Goal: Transaction & Acquisition: Purchase product/service

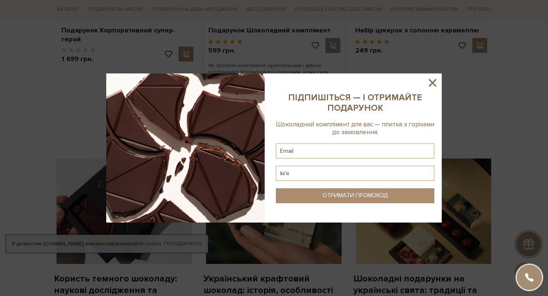
scroll to position [450, 0]
click at [434, 86] on icon at bounding box center [432, 82] width 13 height 13
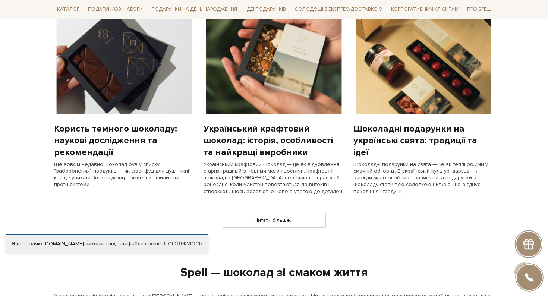
scroll to position [600, 0]
click at [283, 73] on img at bounding box center [273, 60] width 140 height 105
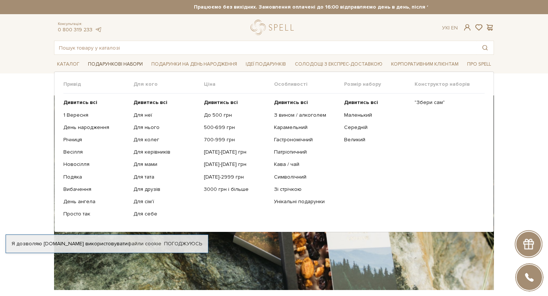
click at [134, 61] on span "Подарункові набори" at bounding box center [115, 64] width 61 height 12
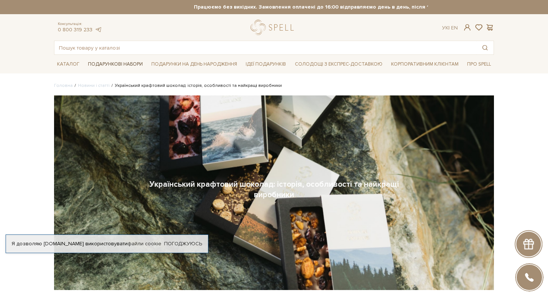
click at [127, 66] on span "Подарункові набори" at bounding box center [115, 64] width 61 height 12
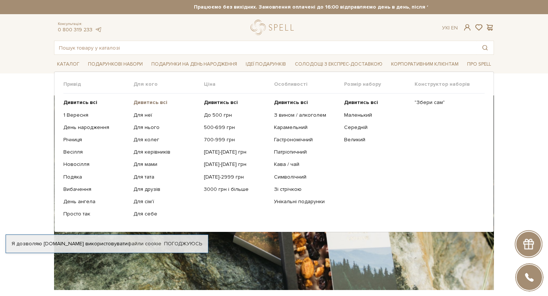
click at [141, 102] on b "Дивитись всі" at bounding box center [150, 102] width 34 height 6
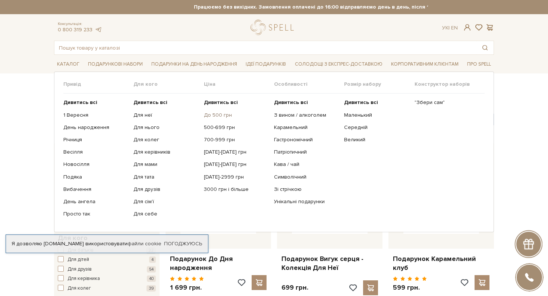
click at [215, 115] on link "До 500 грн" at bounding box center [236, 115] width 64 height 7
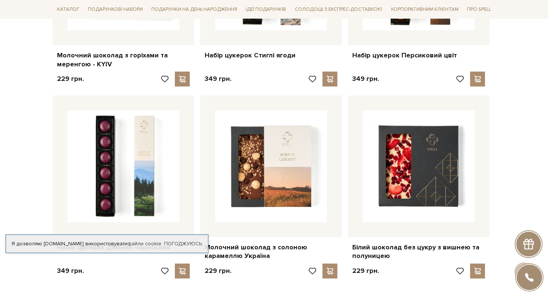
scroll to position [2140, 0]
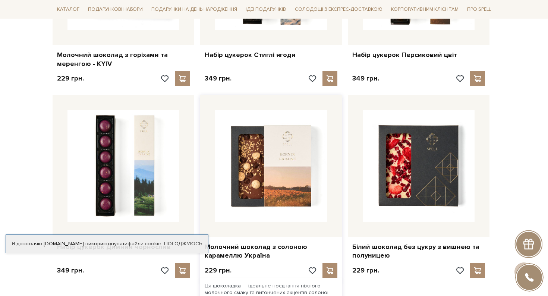
click at [254, 120] on img at bounding box center [271, 166] width 112 height 112
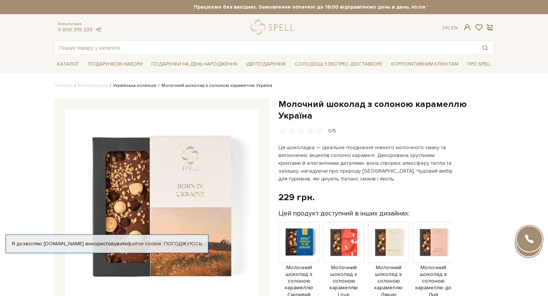
click at [118, 86] on link "Українська колекція" at bounding box center [134, 86] width 43 height 6
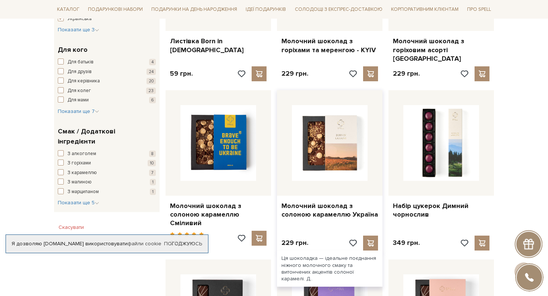
scroll to position [383, 0]
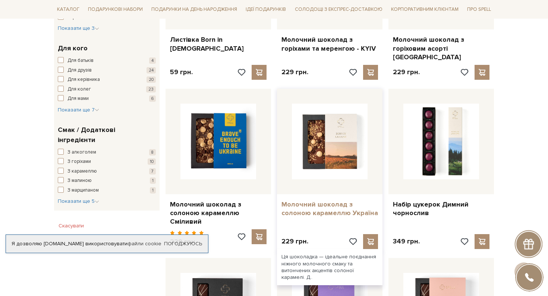
click at [309, 200] on link "Молочний шоколад з солоною карамеллю Україна" at bounding box center [329, 209] width 96 height 18
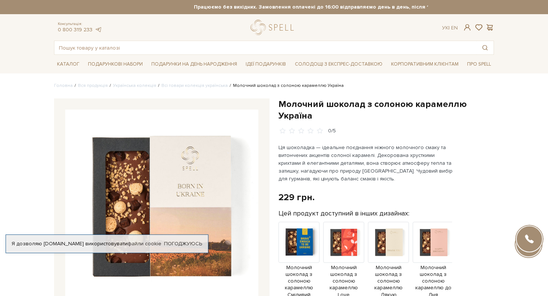
click at [218, 178] on img at bounding box center [161, 206] width 193 height 193
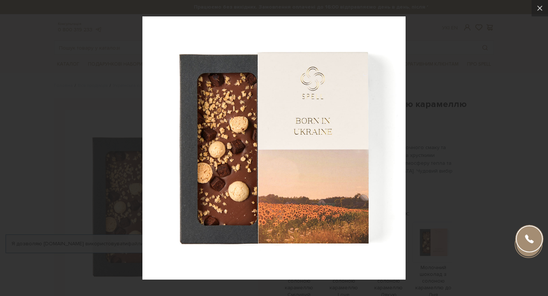
click at [451, 111] on div at bounding box center [274, 148] width 548 height 296
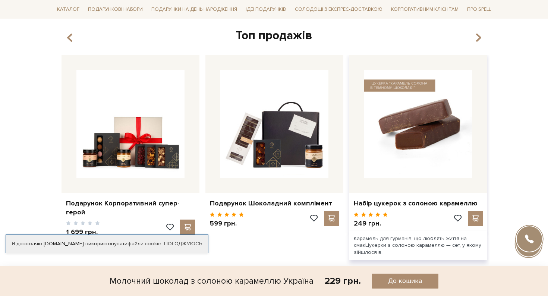
scroll to position [736, 0]
click at [397, 111] on img at bounding box center [418, 124] width 108 height 108
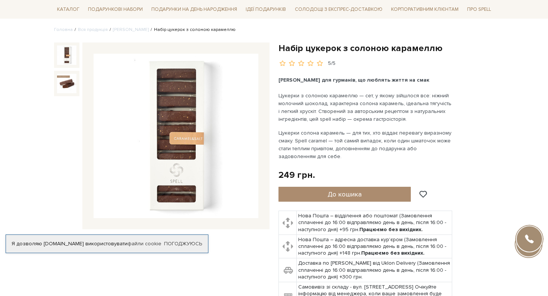
scroll to position [57, 0]
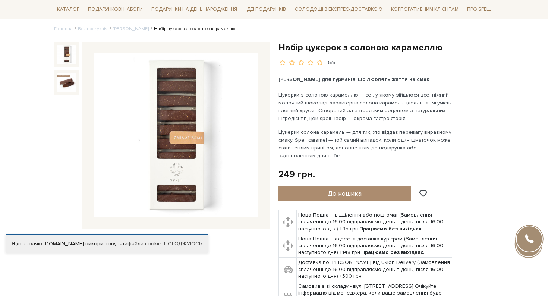
click at [188, 153] on img at bounding box center [176, 135] width 165 height 165
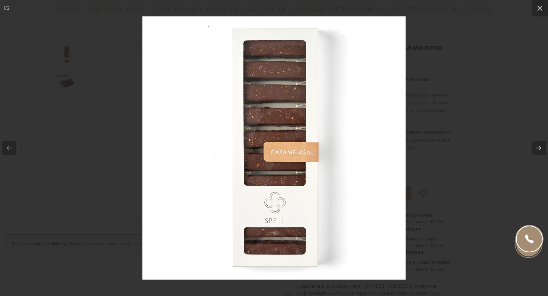
click at [60, 139] on div at bounding box center [274, 148] width 548 height 296
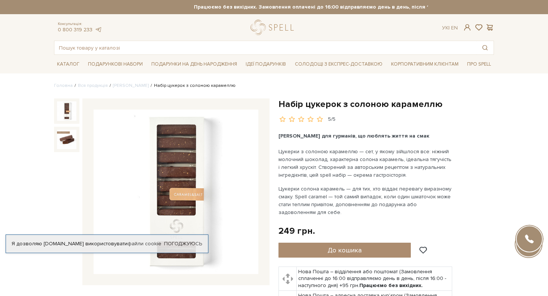
click at [167, 170] on img at bounding box center [176, 192] width 165 height 165
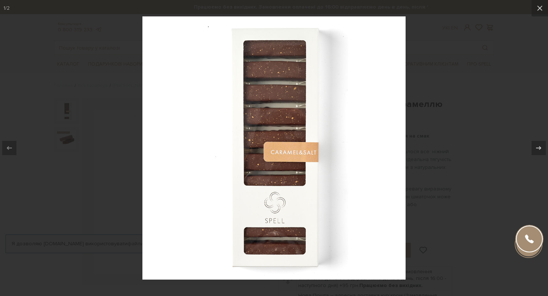
click at [482, 119] on div at bounding box center [274, 148] width 548 height 296
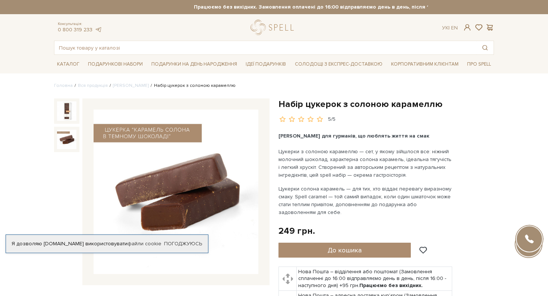
click at [72, 138] on img at bounding box center [66, 139] width 19 height 19
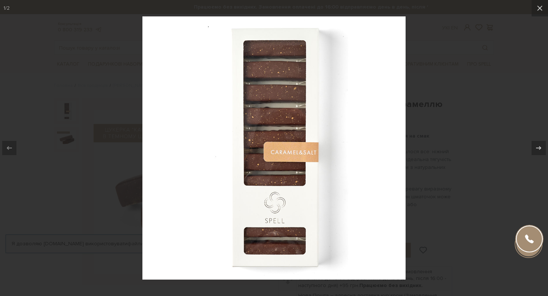
click at [90, 153] on div at bounding box center [274, 148] width 548 height 296
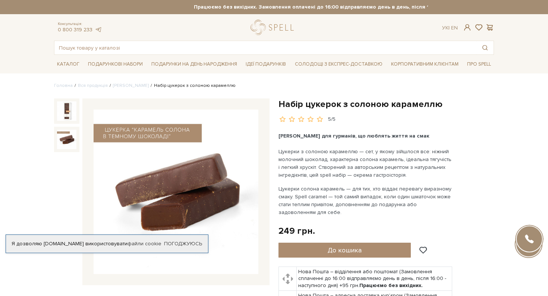
click at [84, 127] on div at bounding box center [175, 191] width 187 height 187
click at [70, 142] on img at bounding box center [66, 139] width 19 height 19
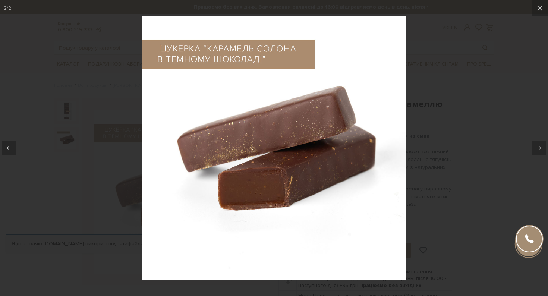
click at [449, 95] on div at bounding box center [274, 148] width 548 height 296
